Goal: Entertainment & Leisure: Consume media (video, audio)

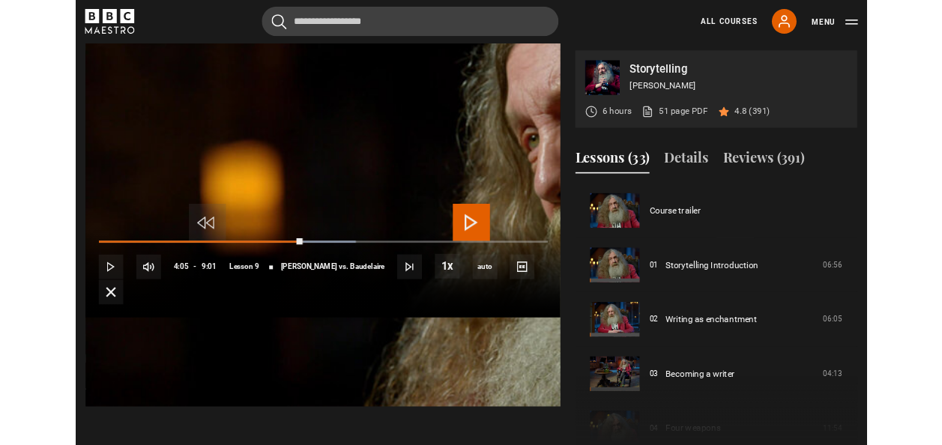
scroll to position [528, 0]
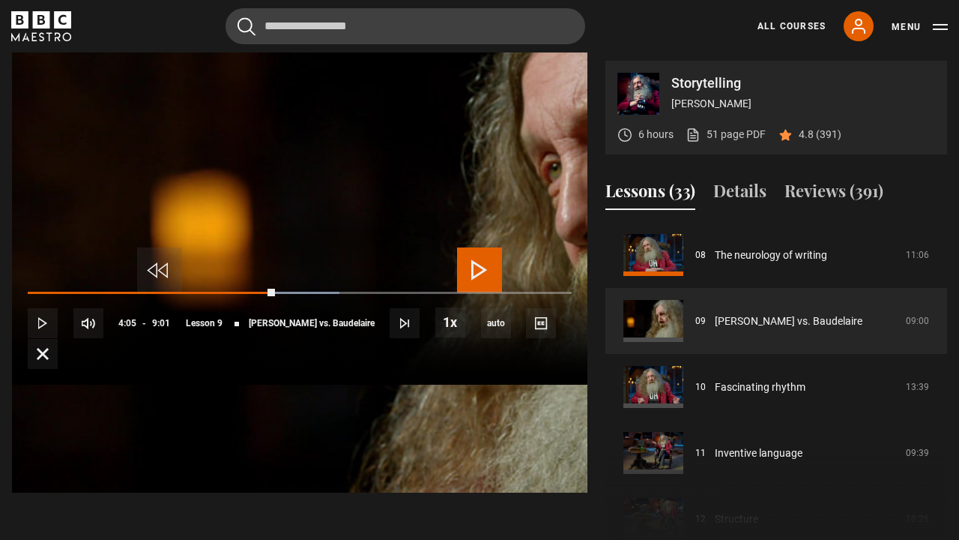
click at [497, 268] on span "Video Player" at bounding box center [479, 269] width 45 height 45
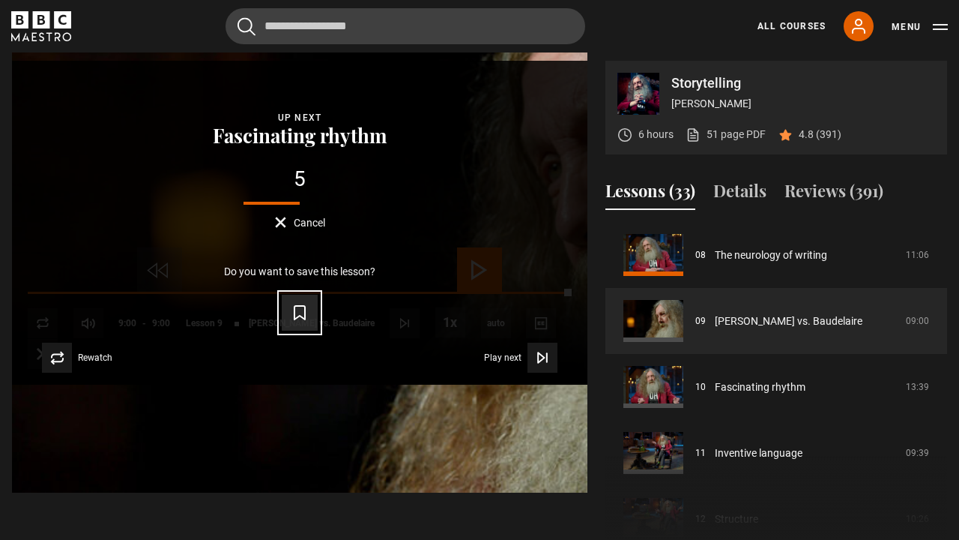
click at [309, 322] on icon "Video Player" at bounding box center [300, 313] width 18 height 18
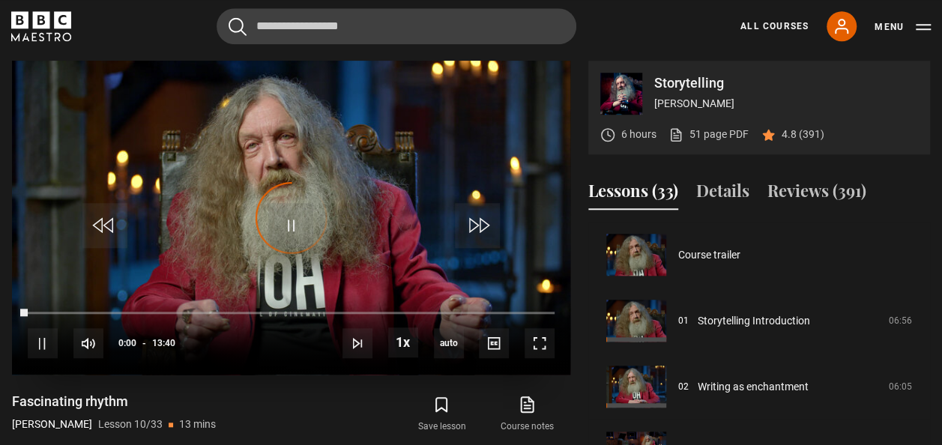
scroll to position [594, 0]
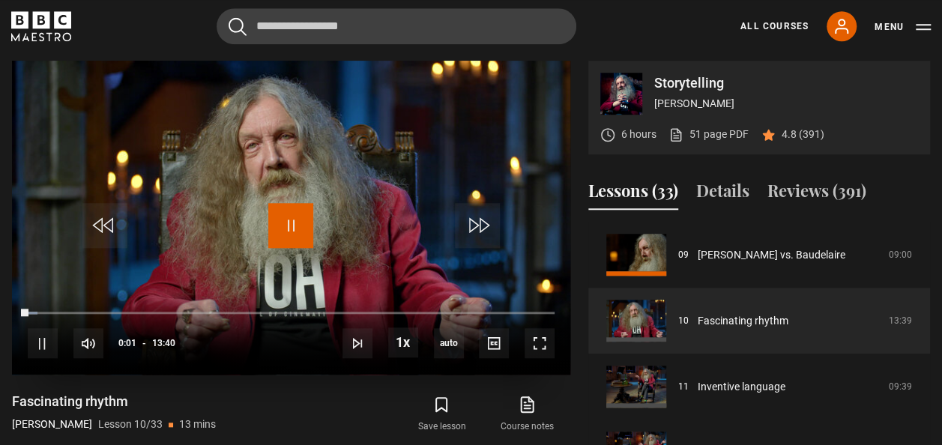
click at [307, 225] on span "Video Player" at bounding box center [290, 225] width 45 height 45
click at [286, 219] on span "Video Player" at bounding box center [290, 225] width 45 height 45
click at [540, 336] on span "Video Player" at bounding box center [540, 343] width 30 height 30
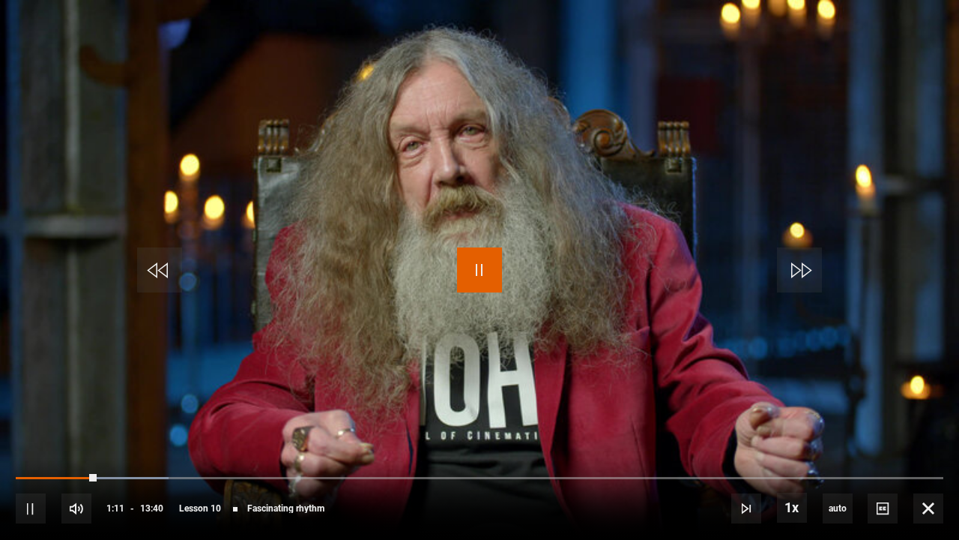
click at [480, 266] on span "Video Player" at bounding box center [479, 269] width 45 height 45
click at [478, 267] on span "Video Player" at bounding box center [479, 269] width 45 height 45
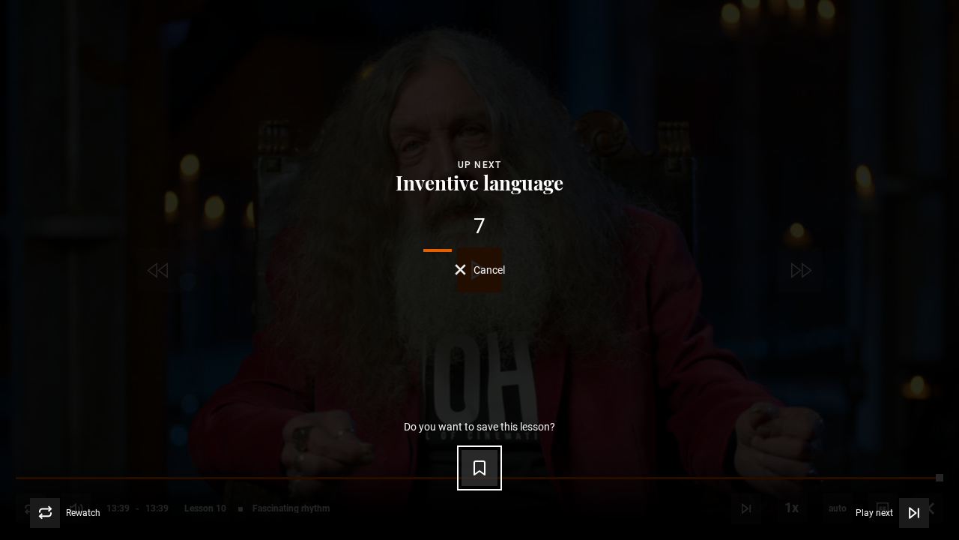
click at [481, 472] on icon "Video Player" at bounding box center [479, 467] width 10 height 13
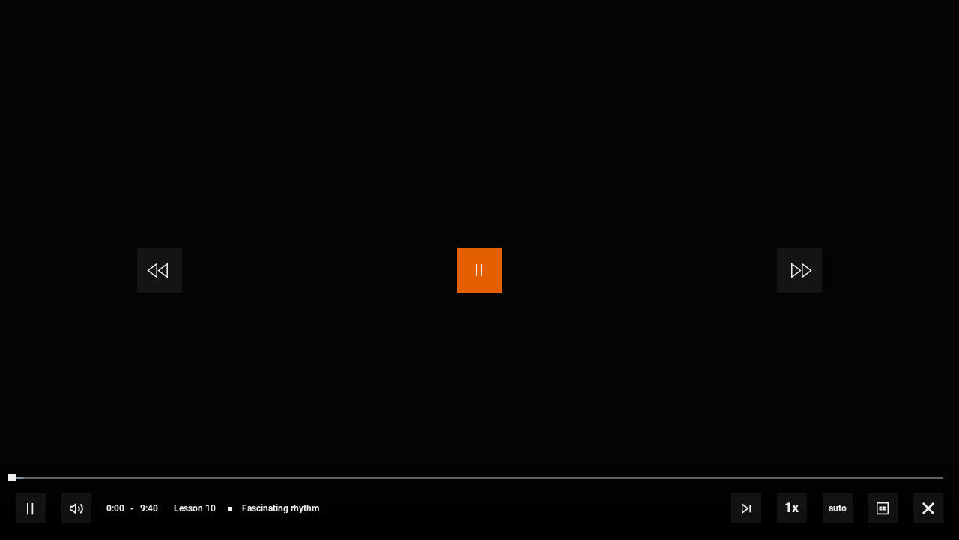
click at [490, 279] on span "Video Player" at bounding box center [479, 269] width 45 height 45
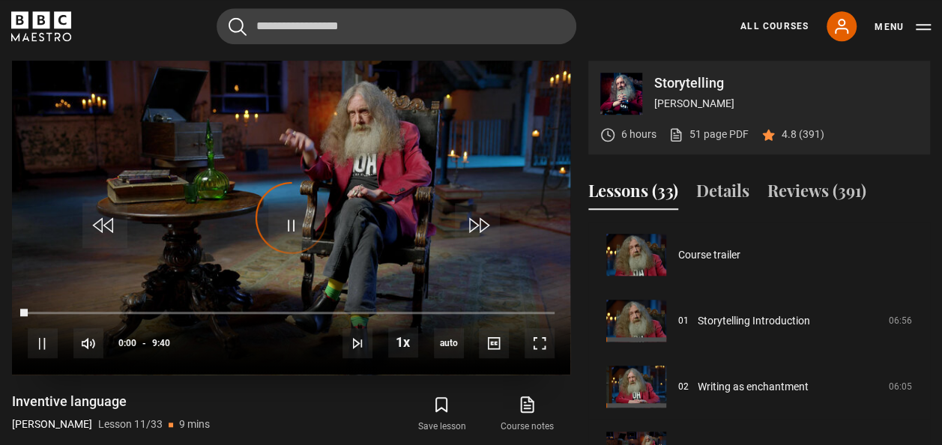
scroll to position [659, 0]
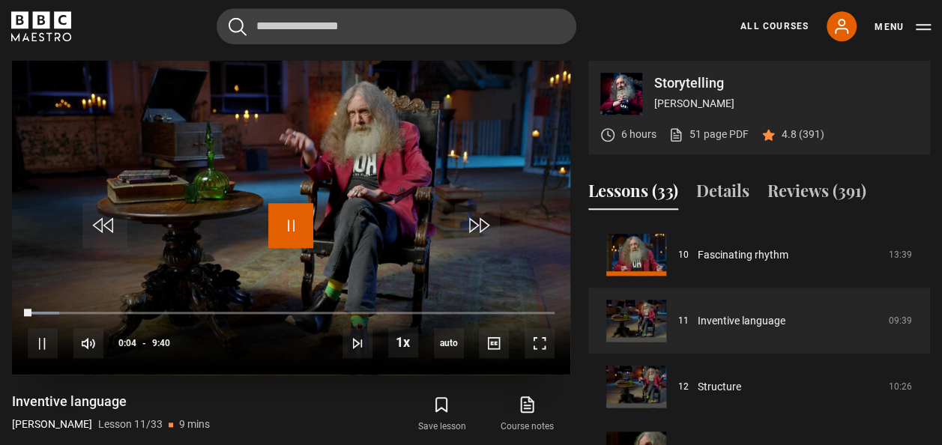
click at [298, 229] on span "Video Player" at bounding box center [290, 225] width 45 height 45
